Goal: Ask a question

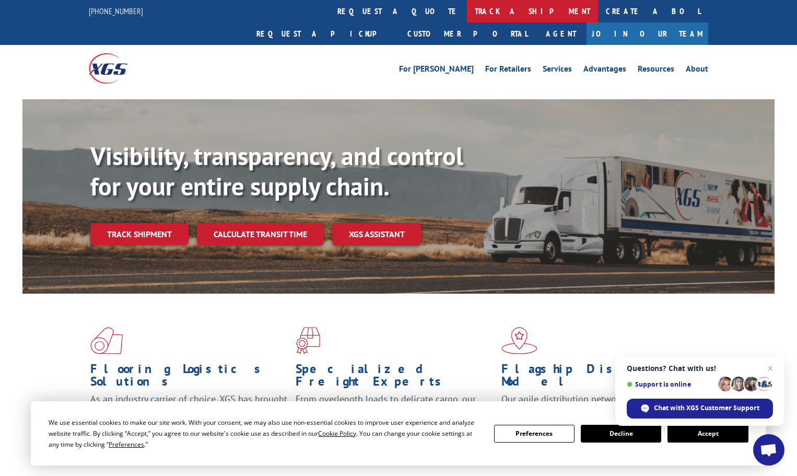
click at [467, 15] on link "track a shipment" at bounding box center [532, 11] width 131 height 22
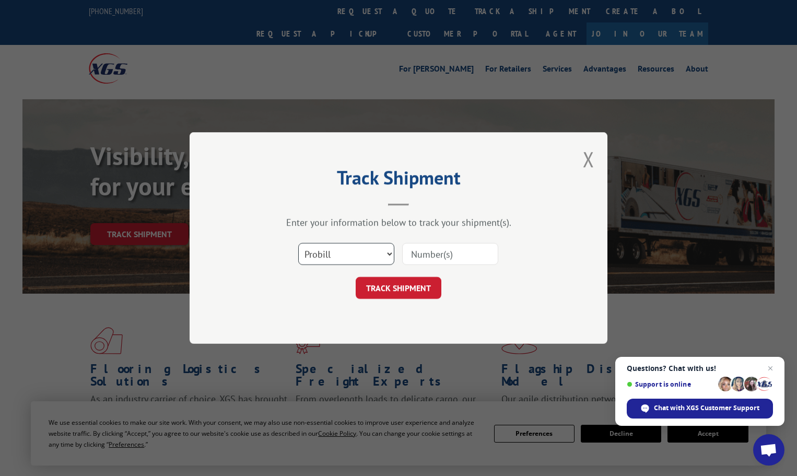
click at [375, 253] on select "Select category... Probill BOL PO" at bounding box center [346, 254] width 96 height 22
select select "po"
click at [298, 243] on select "Select category... Probill BOL PO" at bounding box center [346, 254] width 96 height 22
click at [433, 258] on input at bounding box center [450, 254] width 96 height 22
paste input "22540275"
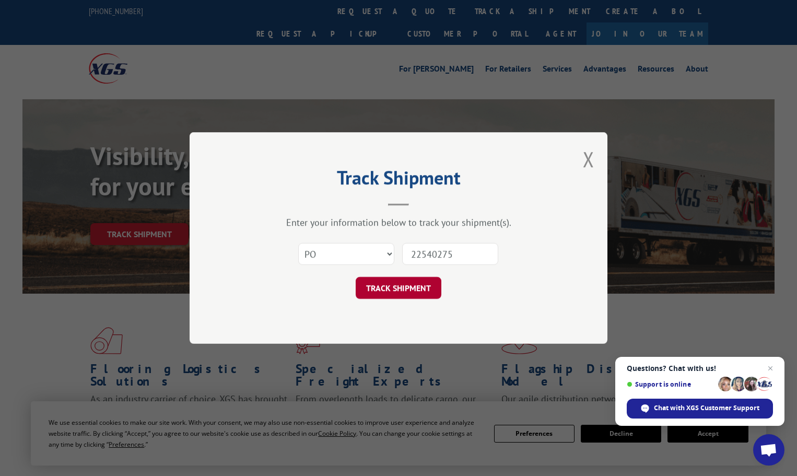
type input "22540275"
click at [408, 281] on button "TRACK SHIPMENT" at bounding box center [399, 288] width 86 height 22
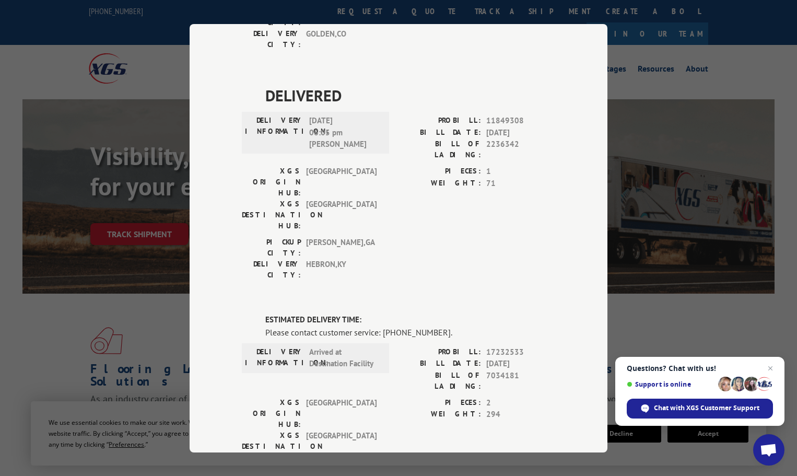
scroll to position [261, 0]
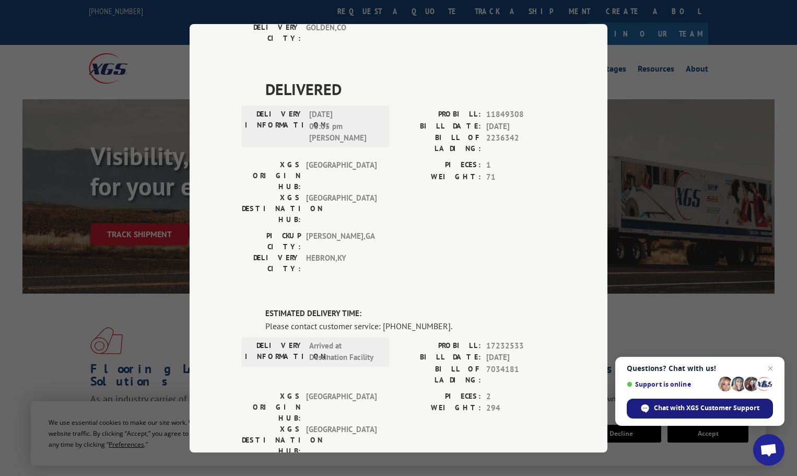
click at [711, 408] on span "Chat with XGS Customer Support" at bounding box center [706, 407] width 105 height 9
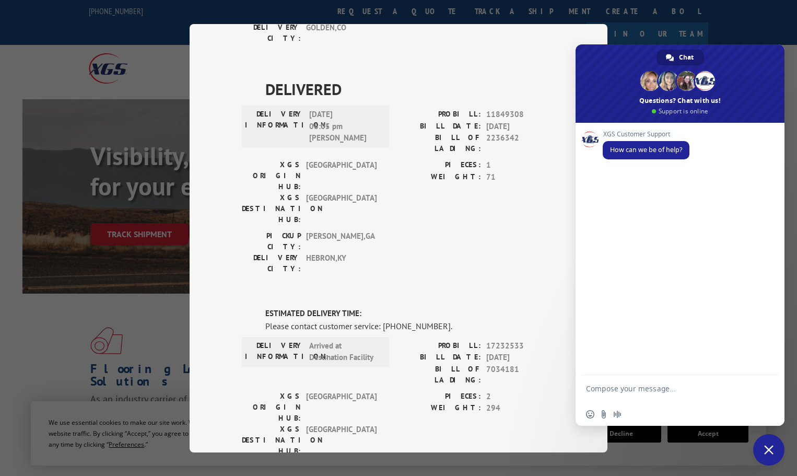
click at [616, 148] on span "How can we be of help?" at bounding box center [646, 149] width 72 height 9
click at [649, 155] on span "How can we be of help?" at bounding box center [646, 150] width 87 height 18
click at [652, 148] on span "How can we be of help?" at bounding box center [646, 149] width 72 height 9
click at [627, 384] on textarea "Compose your message..." at bounding box center [668, 393] width 165 height 19
click at [640, 395] on textarea "Can you please give me an update on this carpet Pro #" at bounding box center [668, 393] width 165 height 19
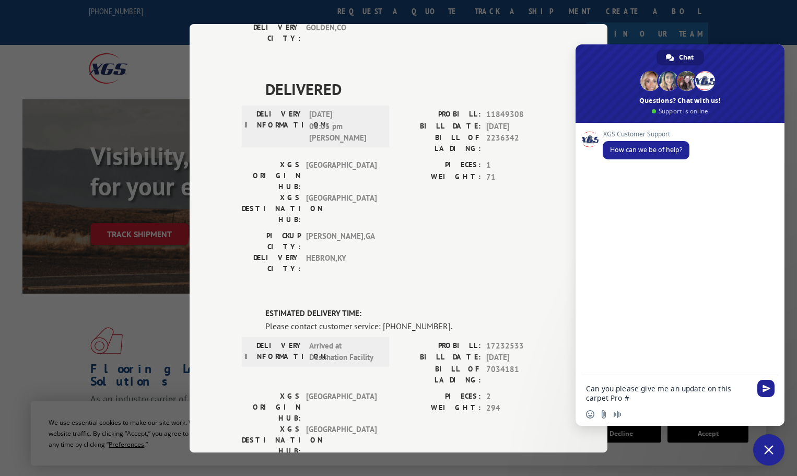
paste textarea "17232533"
click at [683, 397] on textarea "Can you please give me an update on this carpet Pro #17232533" at bounding box center [668, 393] width 165 height 19
type textarea "Can you please give me an update on this carpet Pro #17232533 going to CFI ?"
click at [762, 389] on span "Send" at bounding box center [766, 388] width 8 height 8
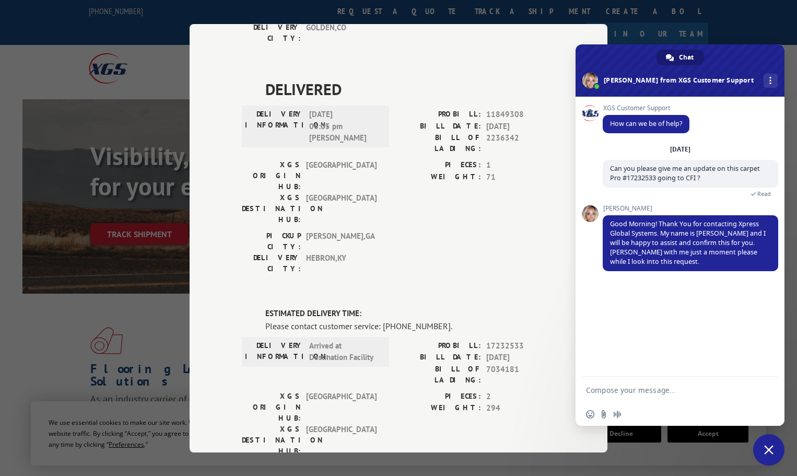
click at [661, 385] on form at bounding box center [668, 391] width 165 height 28
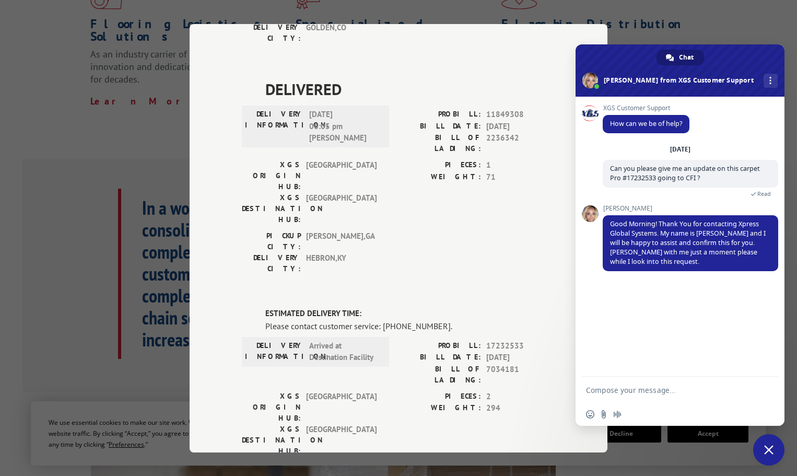
scroll to position [416, 0]
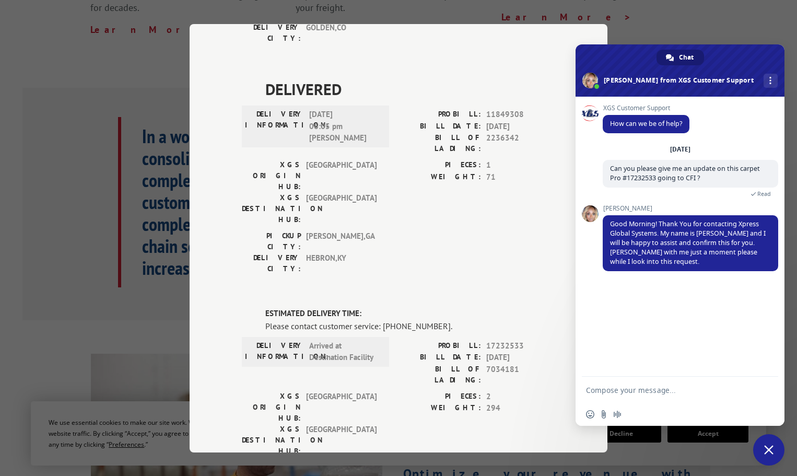
click at [663, 384] on form at bounding box center [668, 391] width 165 height 28
click at [656, 387] on textarea "Compose your message..." at bounding box center [668, 389] width 165 height 9
type textarea "Great !"
click at [769, 392] on span "Send" at bounding box center [766, 390] width 8 height 8
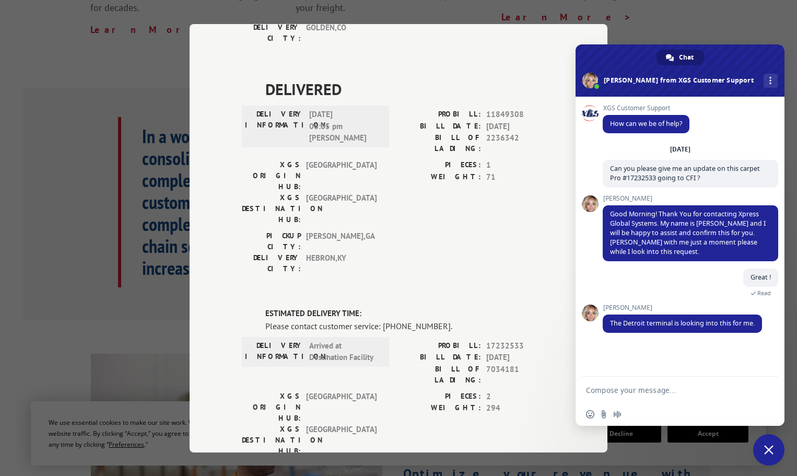
click at [654, 387] on textarea "Compose your message..." at bounding box center [668, 389] width 165 height 9
type textarea "OK"
click at [766, 393] on span "Send" at bounding box center [766, 390] width 8 height 8
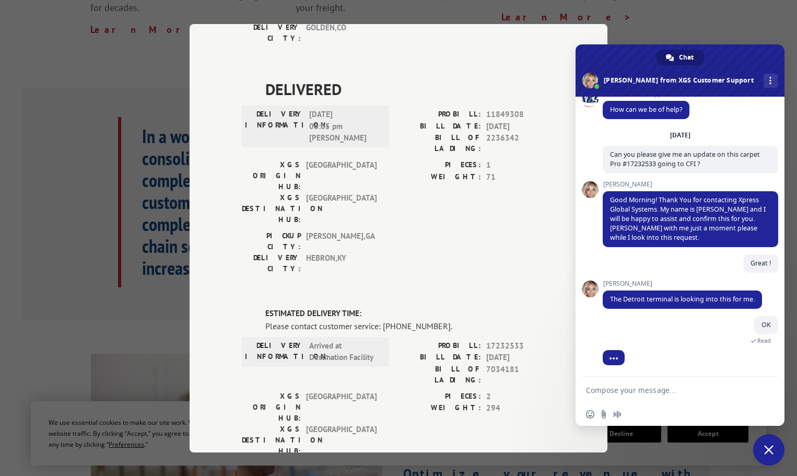
scroll to position [39, 0]
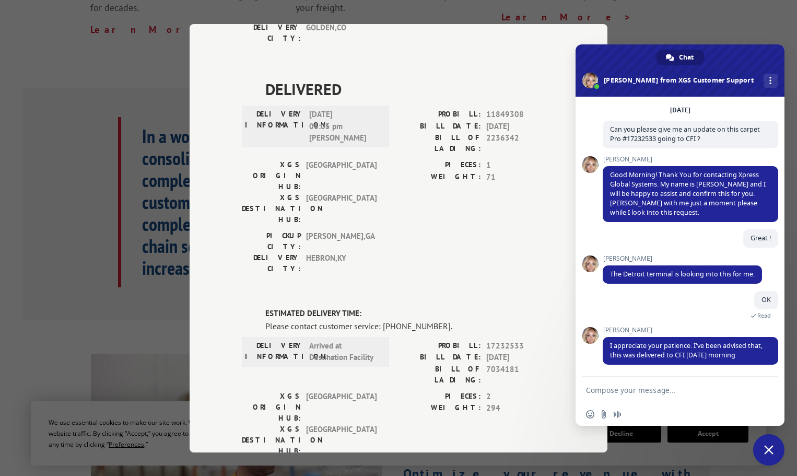
click at [641, 387] on textarea "Compose your message..." at bounding box center [668, 389] width 165 height 9
type textarea "Thank you [PERSON_NAME] !"
click at [764, 387] on span "Send" at bounding box center [766, 390] width 8 height 8
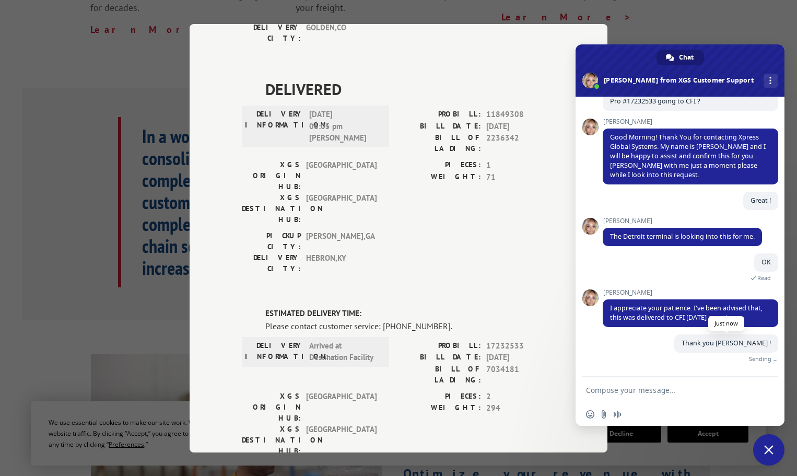
scroll to position [65, 0]
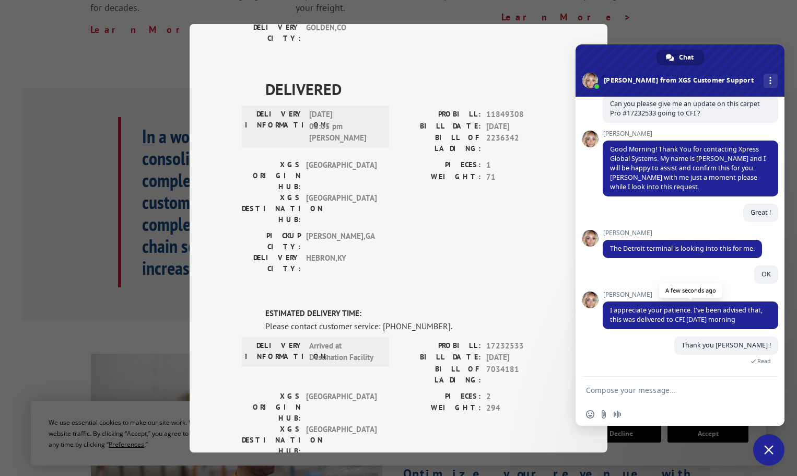
drag, startPoint x: 760, startPoint y: 319, endPoint x: 608, endPoint y: 310, distance: 152.7
click at [608, 310] on span "I appreciate your patience. I've been advised that, this was delivered to CFI […" at bounding box center [690, 315] width 175 height 28
copy span "I appreciate your patience. I've been advised that, this was delivered to CFI […"
